Goal: Use online tool/utility

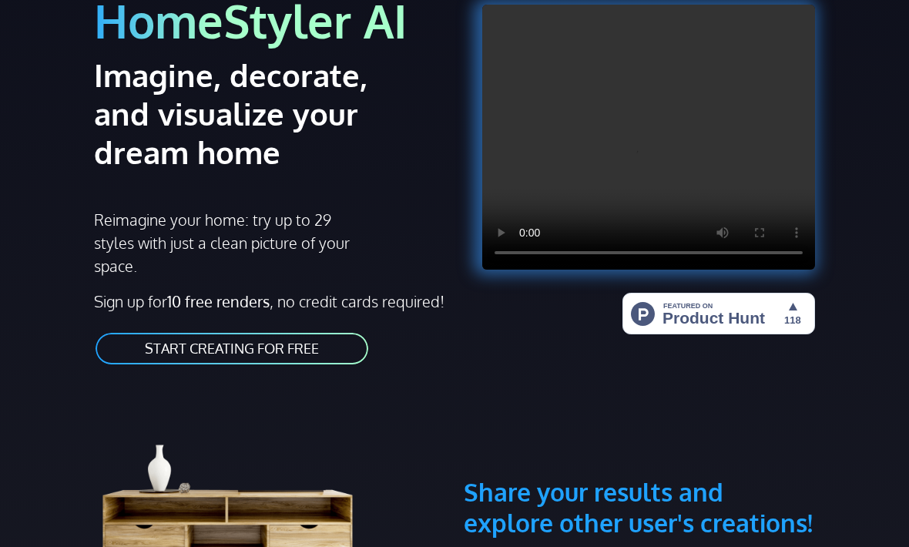
scroll to position [149, 0]
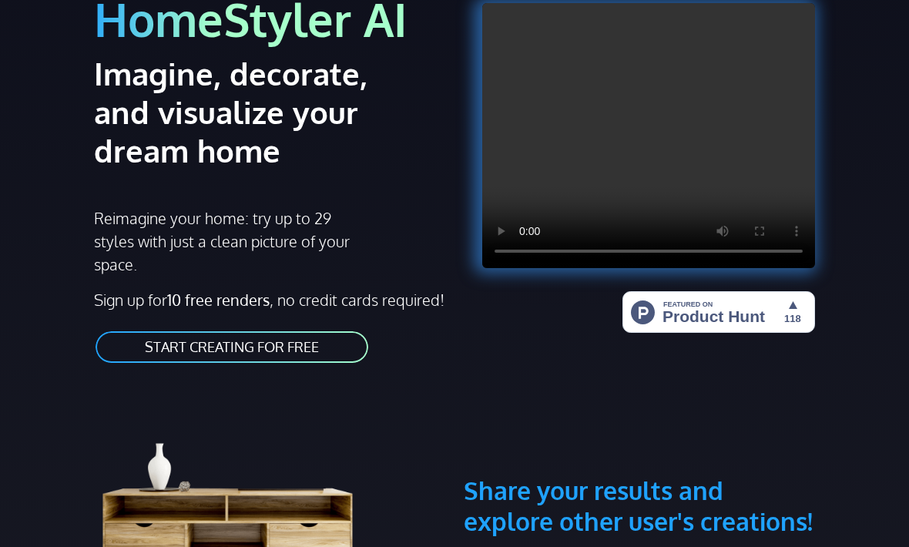
click at [121, 350] on link "START CREATING FOR FREE" at bounding box center [232, 347] width 276 height 35
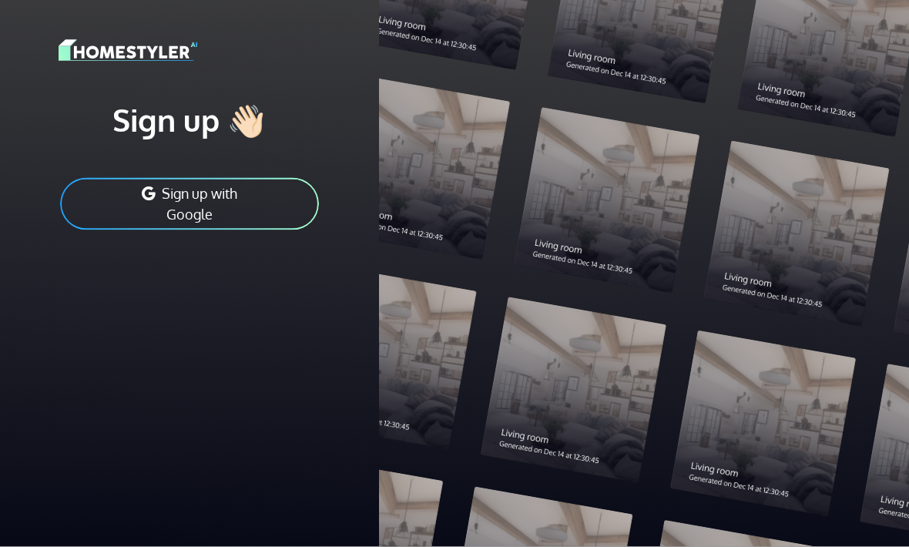
click at [237, 205] on button "Sign up with Google" at bounding box center [190, 203] width 262 height 55
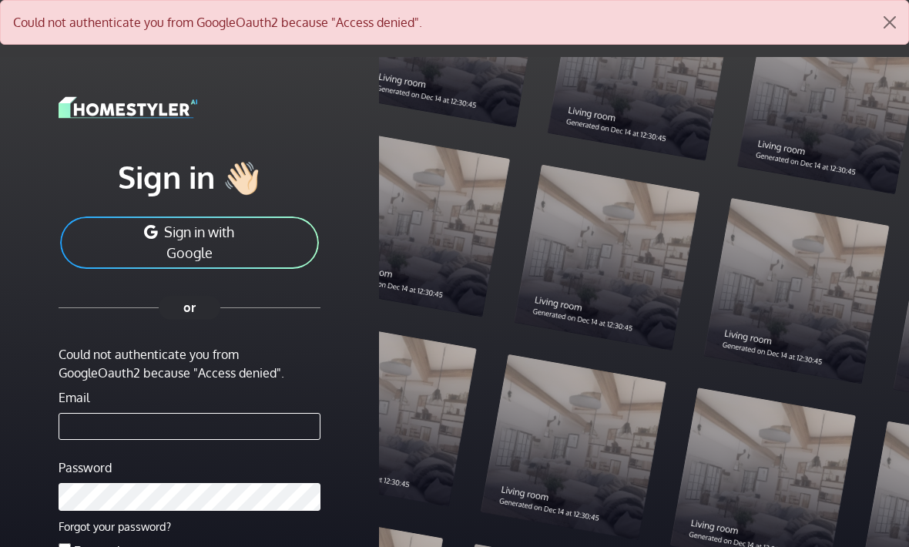
click at [95, 242] on button "Sign in with Google" at bounding box center [190, 242] width 262 height 55
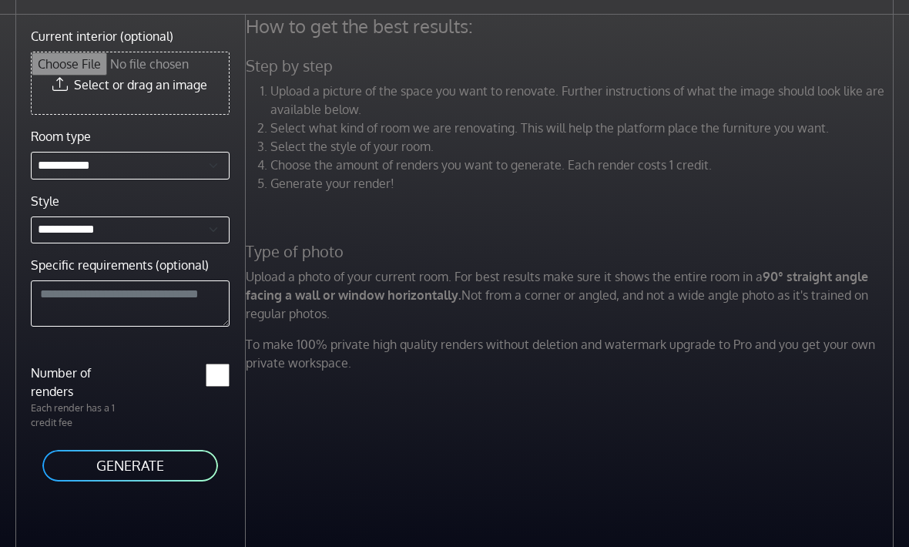
scroll to position [48, 0]
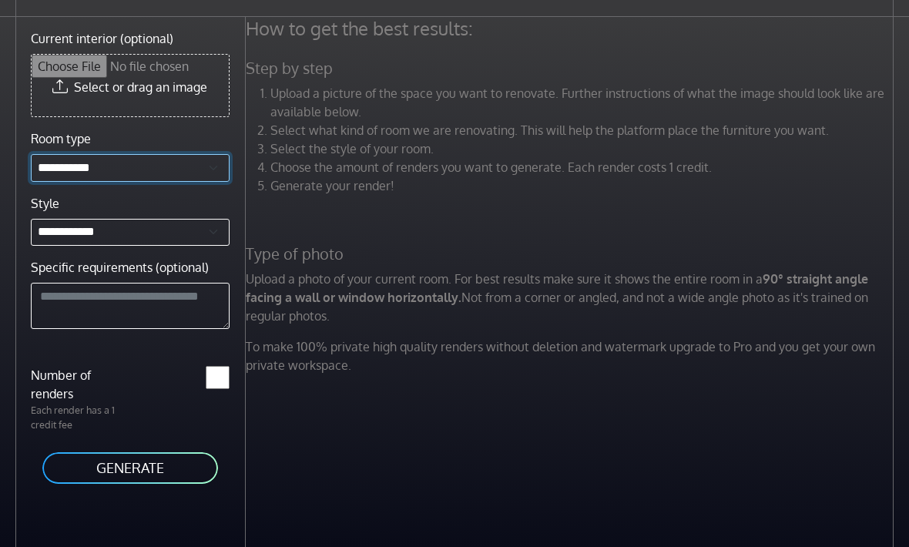
click at [46, 174] on select "**********" at bounding box center [130, 168] width 199 height 28
select select "**********"
click at [70, 85] on input "Current interior (optional)" at bounding box center [130, 86] width 197 height 62
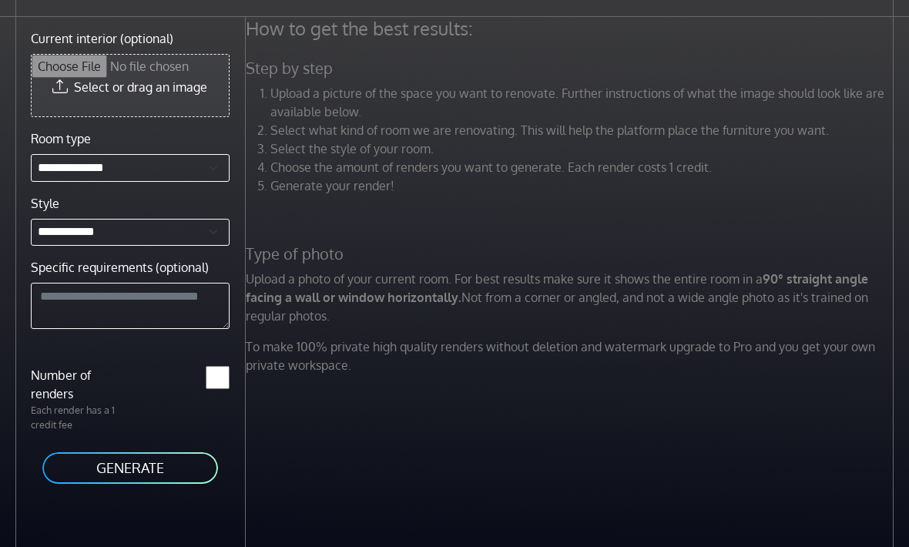
click at [72, 96] on input "Current interior (optional)" at bounding box center [130, 86] width 197 height 62
click at [66, 96] on input "Current interior (optional)" at bounding box center [130, 86] width 197 height 62
click at [136, 115] on input "Current interior (optional)" at bounding box center [130, 86] width 197 height 62
type input "**********"
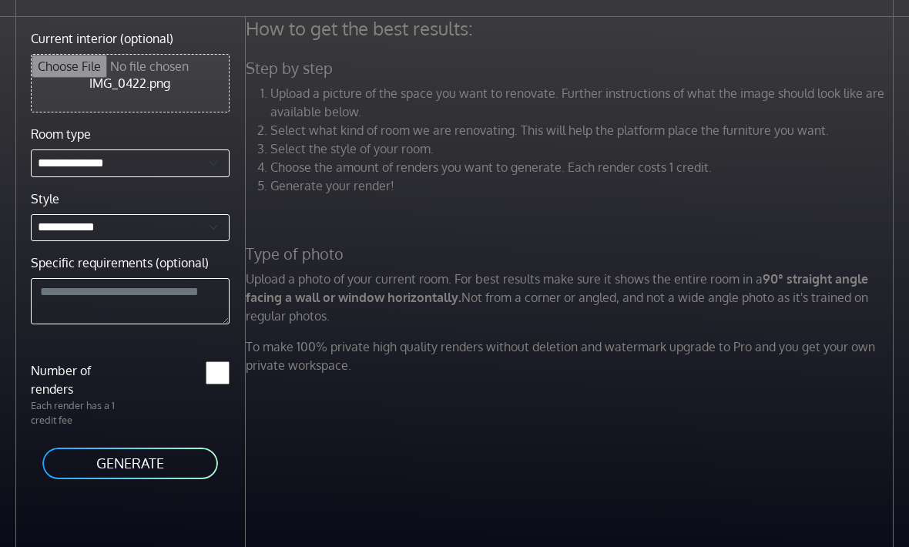
click at [89, 466] on button "GENERATE" at bounding box center [130, 463] width 179 height 35
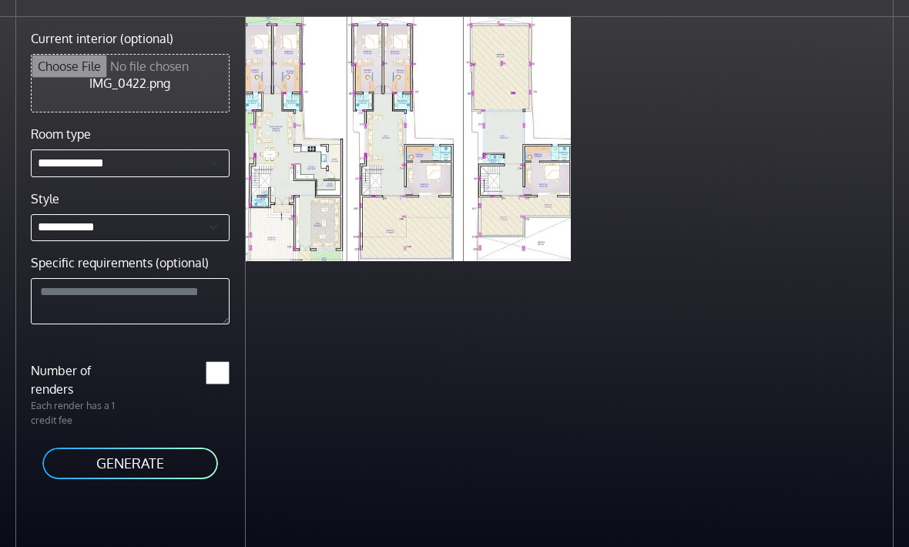
click at [486, 363] on div "Scandinavian house exterior less than a minute ago" at bounding box center [577, 290] width 663 height 547
click at [459, 398] on div "Scandinavian house exterior less than a minute ago" at bounding box center [577, 290] width 663 height 547
click at [466, 410] on div "Scandinavian house exterior less than a minute ago" at bounding box center [577, 290] width 663 height 547
click at [479, 218] on div at bounding box center [408, 139] width 325 height 244
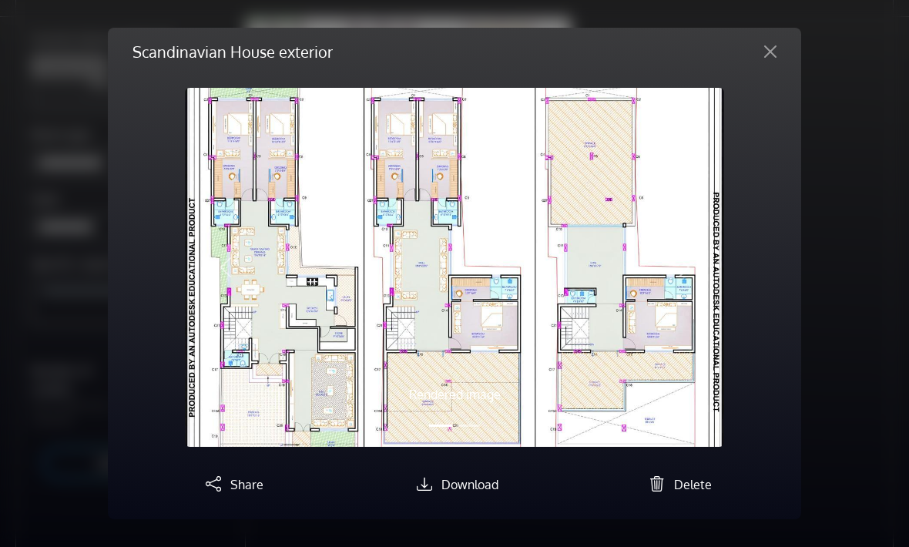
click at [780, 256] on div "Scandinavian House exterior Rendered image Original image Previous Next Share D…" at bounding box center [454, 274] width 693 height 492
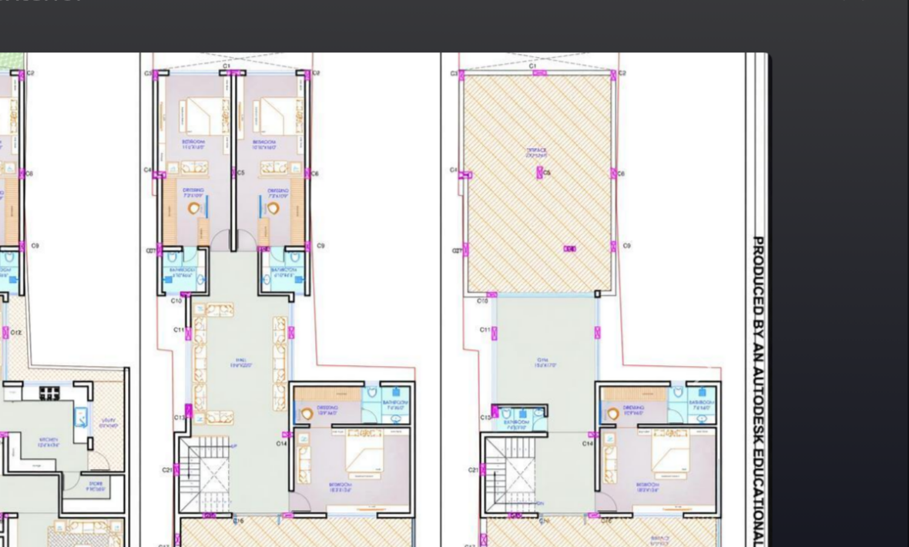
scroll to position [0, 0]
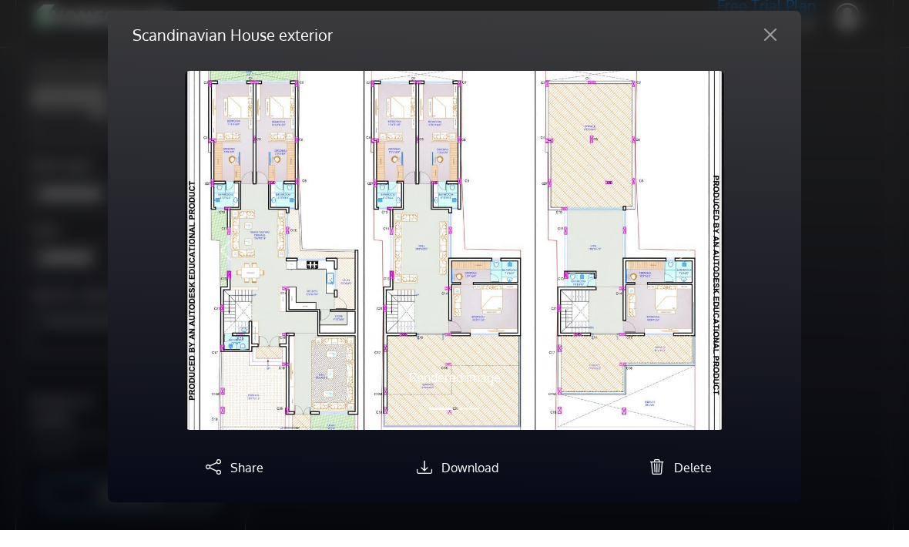
click at [775, 64] on button "Close" at bounding box center [770, 51] width 37 height 25
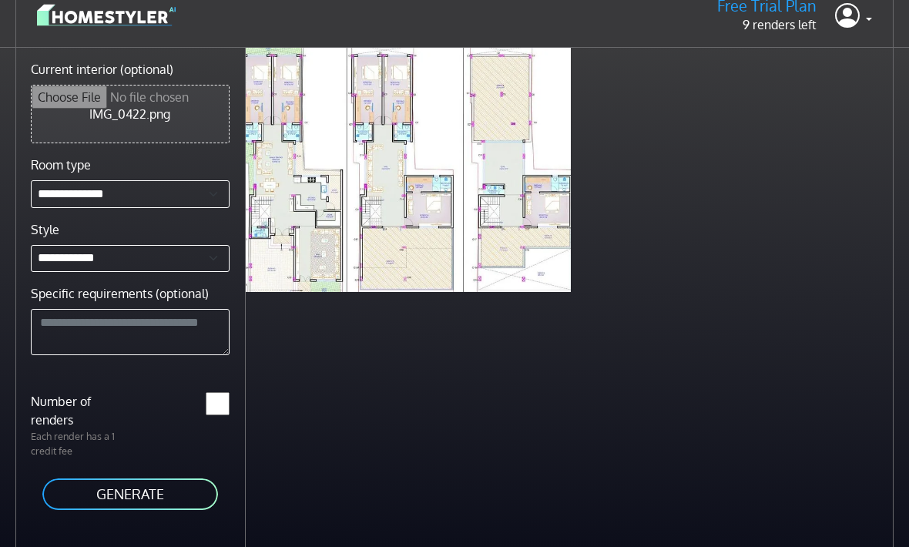
scroll to position [67, 0]
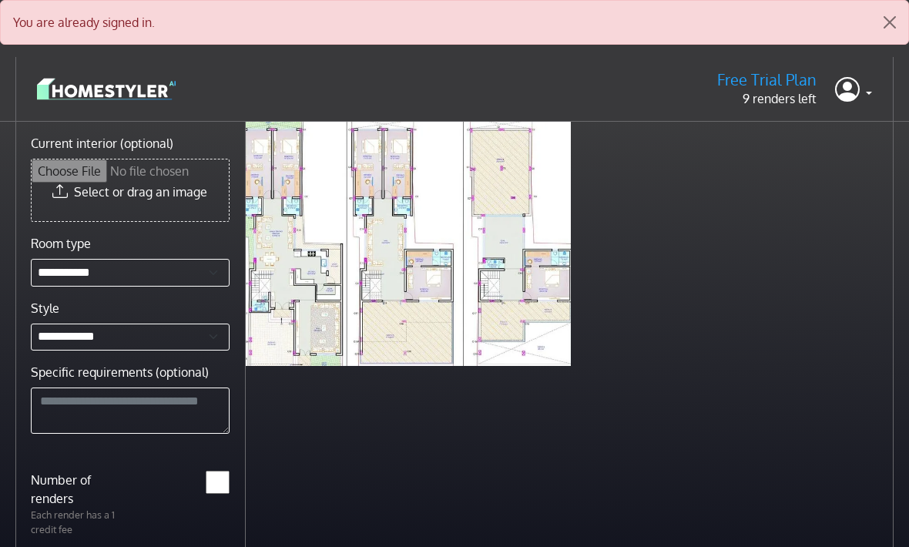
click at [888, 32] on button "Close" at bounding box center [889, 22] width 37 height 43
